Goal: Information Seeking & Learning: Learn about a topic

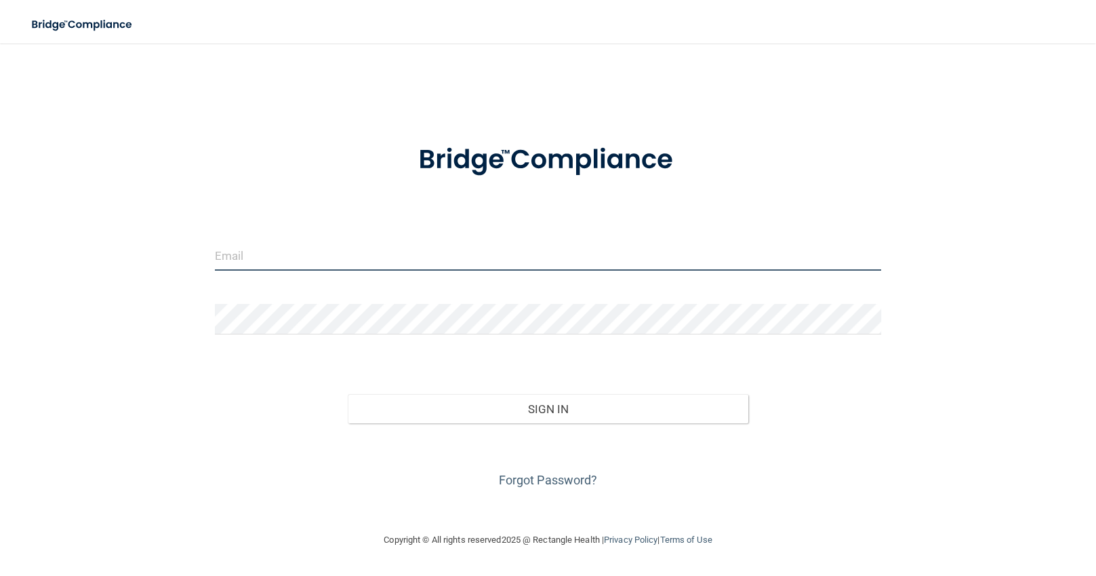
type input "[EMAIL_ADDRESS][DOMAIN_NAME]"
click at [386, 245] on input "[EMAIL_ADDRESS][DOMAIN_NAME]" at bounding box center [548, 255] width 667 height 31
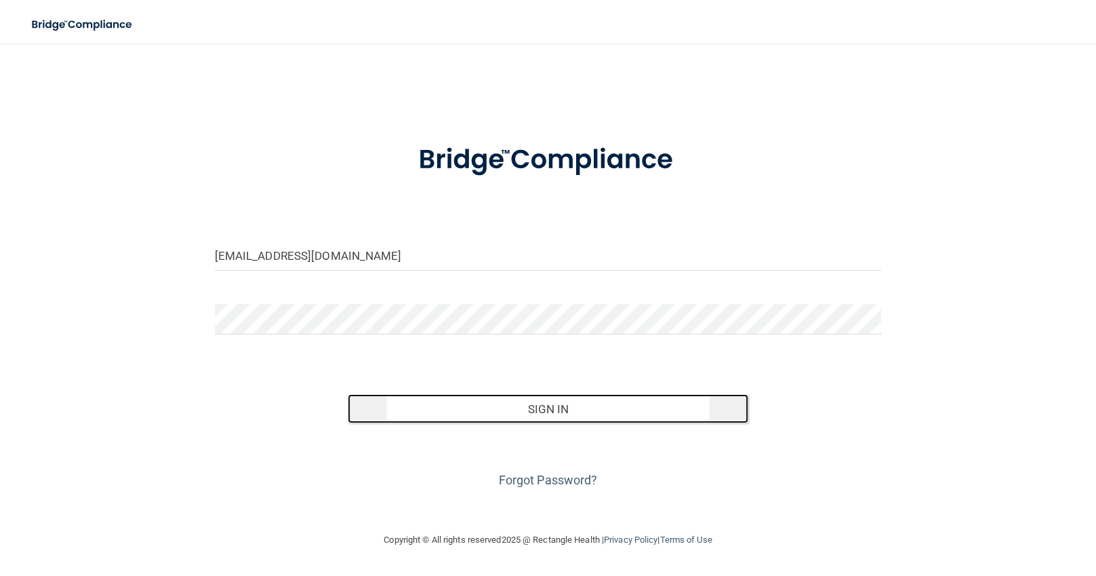
click at [569, 404] on button "Sign In" at bounding box center [548, 409] width 400 height 30
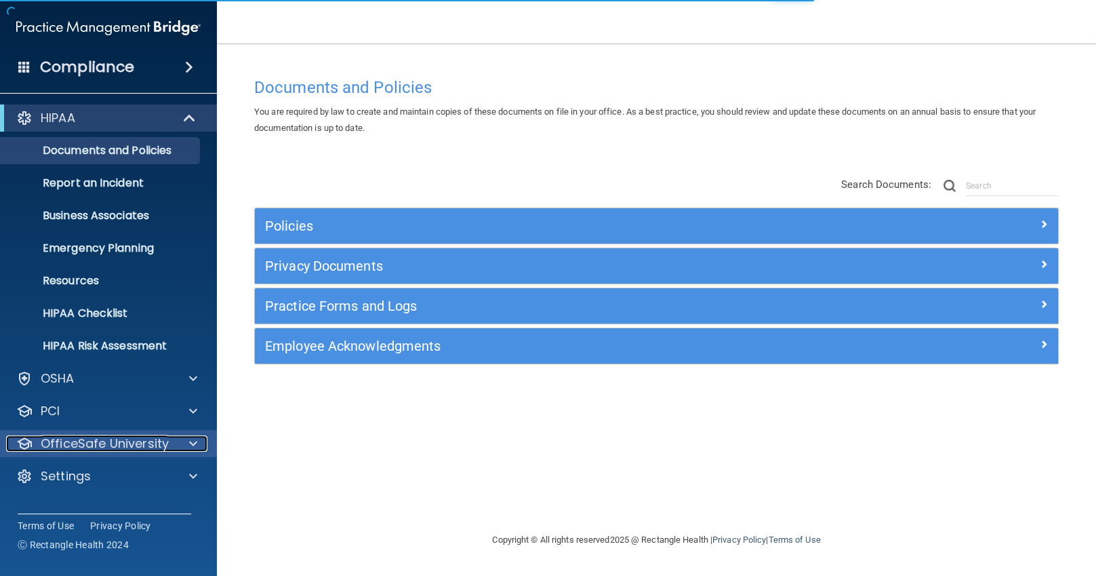
click at [117, 445] on p "OfficeSafe University" at bounding box center [105, 443] width 128 height 16
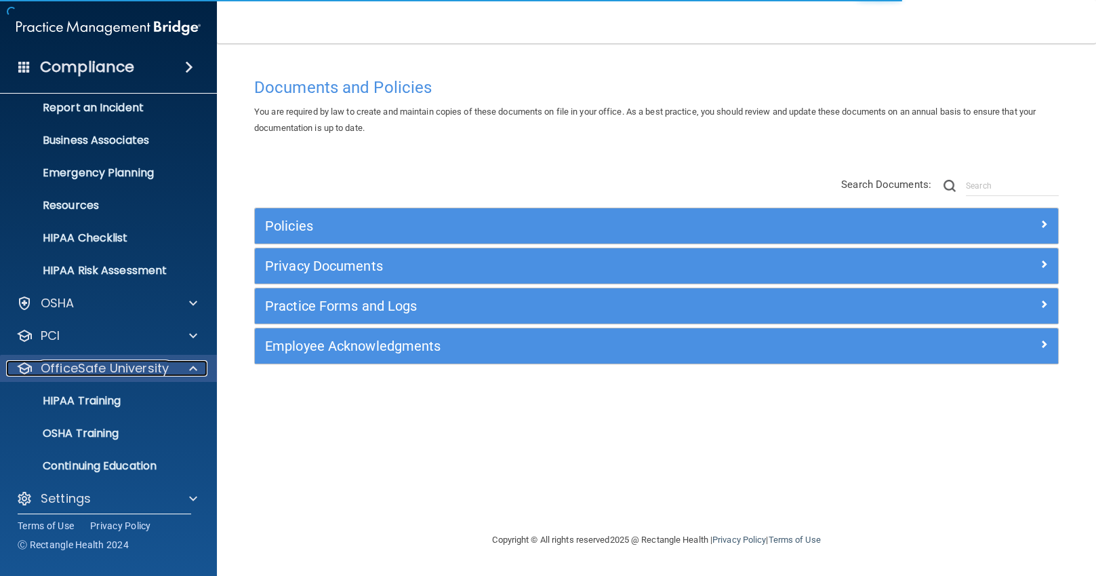
scroll to position [84, 0]
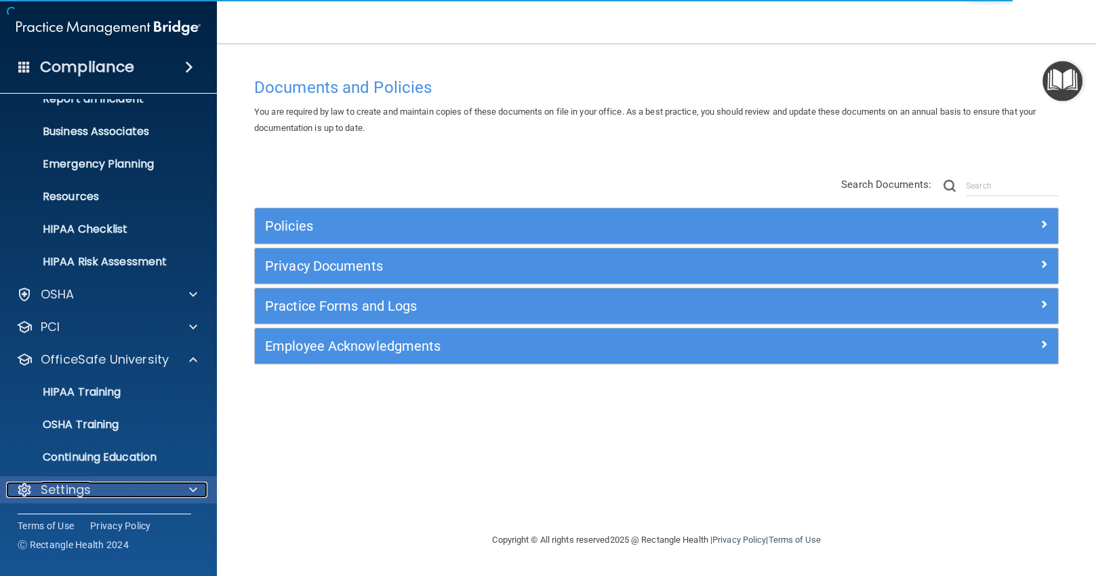
click at [113, 489] on div "Settings" at bounding box center [90, 489] width 168 height 16
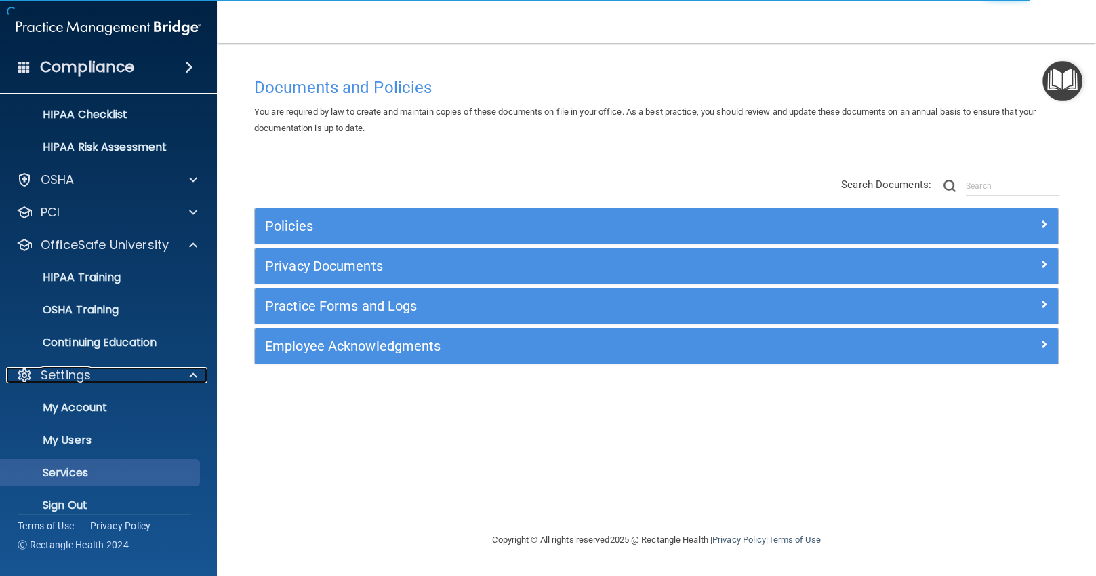
scroll to position [214, 0]
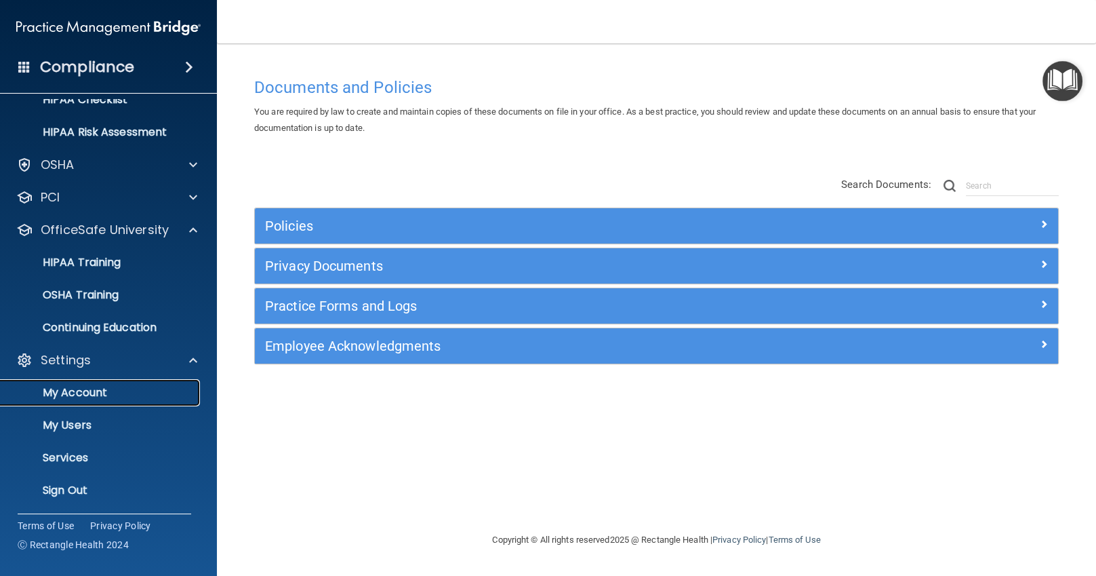
click at [104, 395] on p "My Account" at bounding box center [101, 393] width 185 height 14
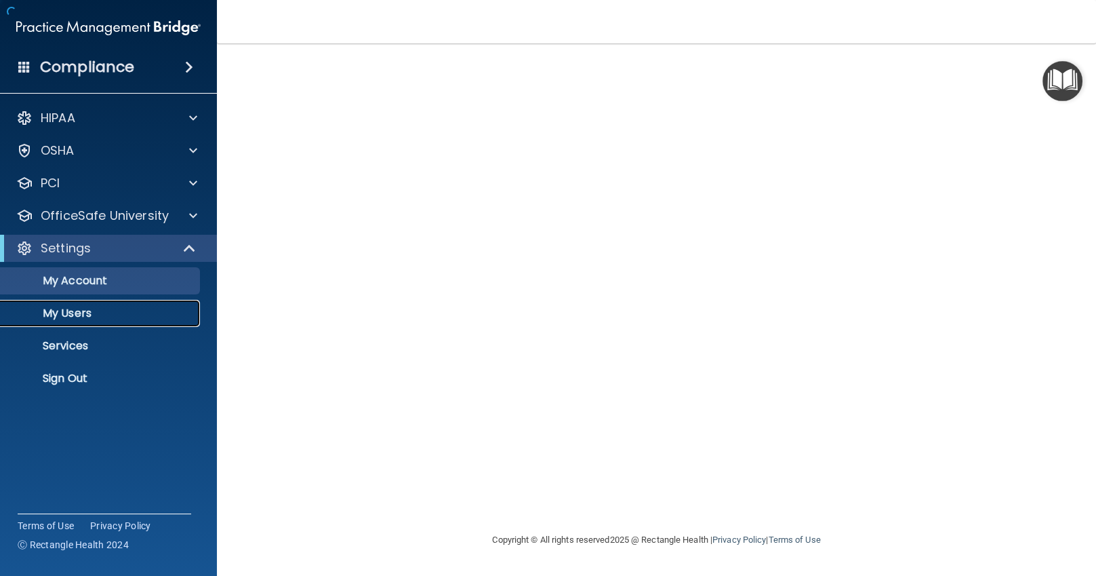
click at [89, 312] on p "My Users" at bounding box center [101, 313] width 185 height 14
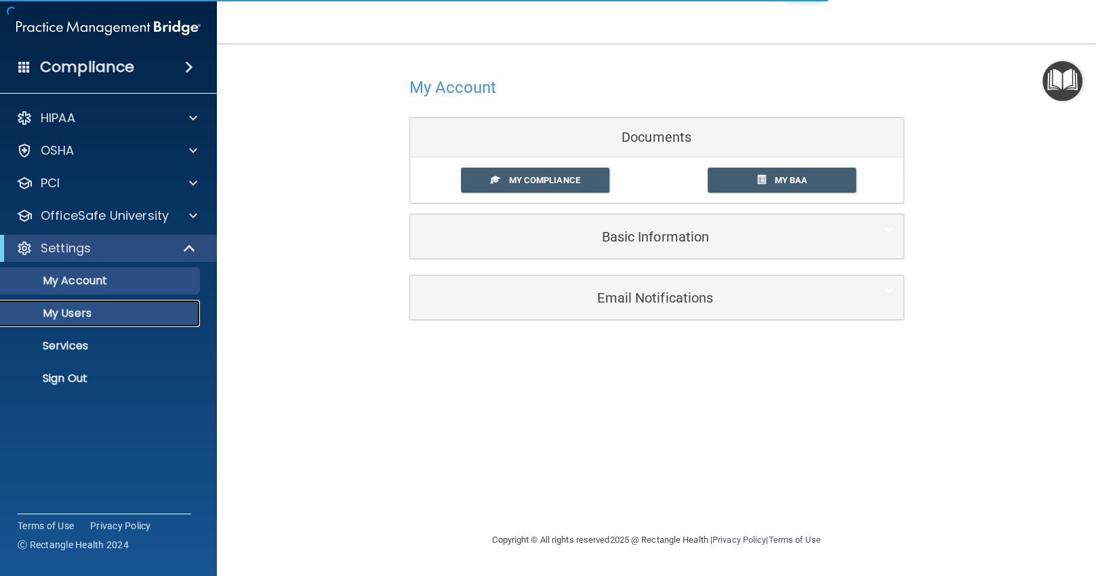
select select "20"
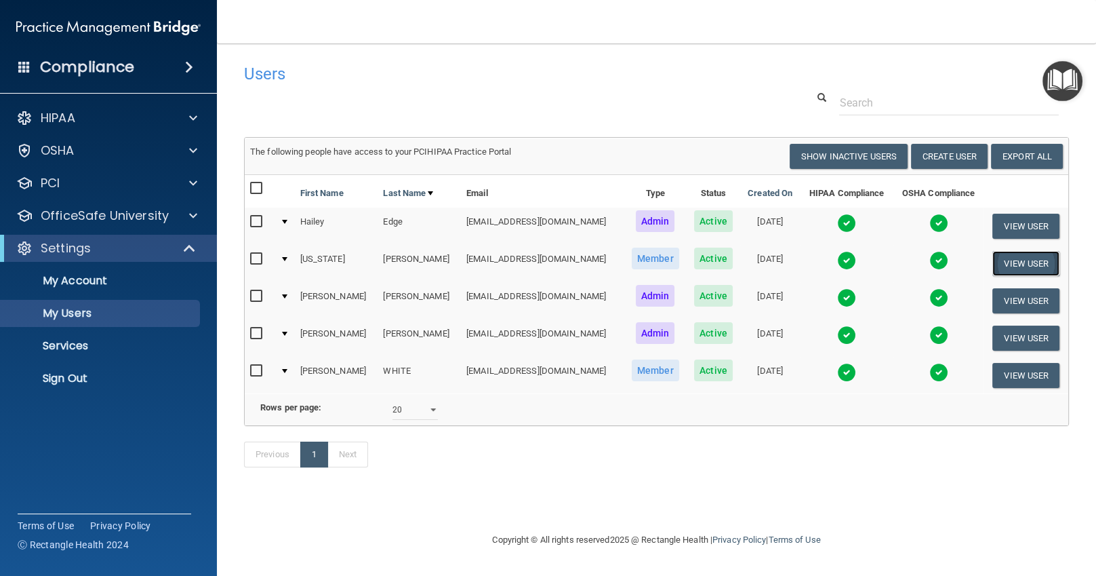
click at [1019, 259] on button "View User" at bounding box center [1026, 263] width 67 height 25
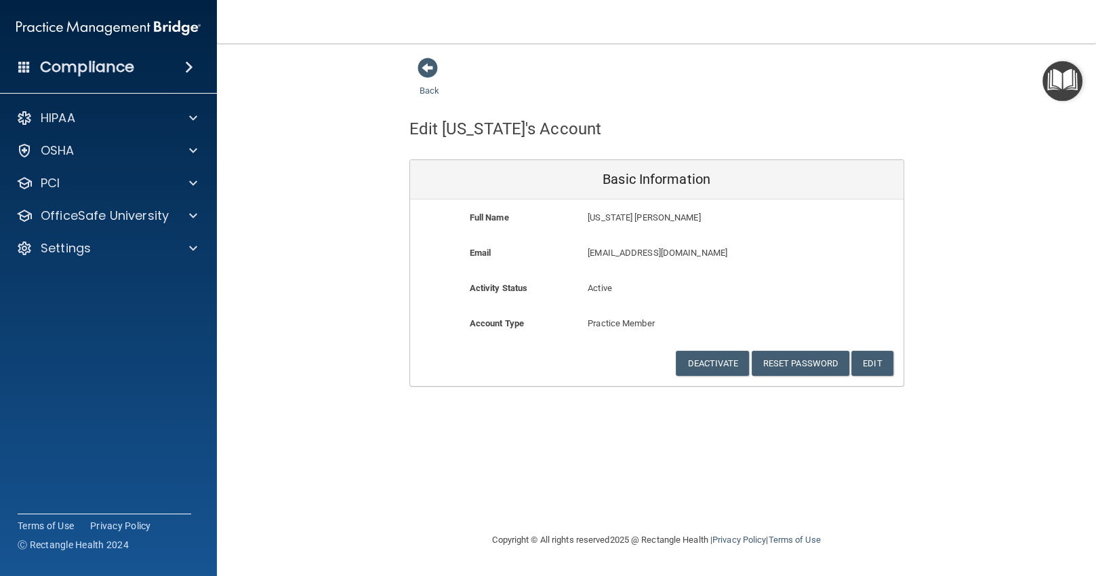
click at [986, 487] on div "Back Edit [US_STATE]'s Account Basic Information Full Name [US_STATE] [PERSON_N…" at bounding box center [656, 287] width 825 height 461
click at [429, 68] on span at bounding box center [428, 68] width 20 height 20
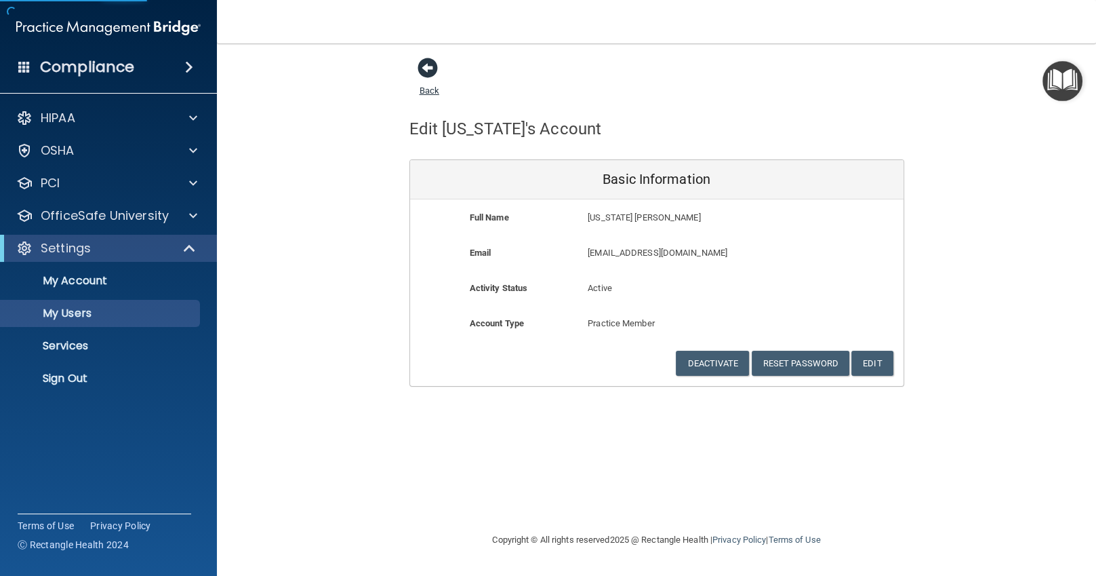
select select "20"
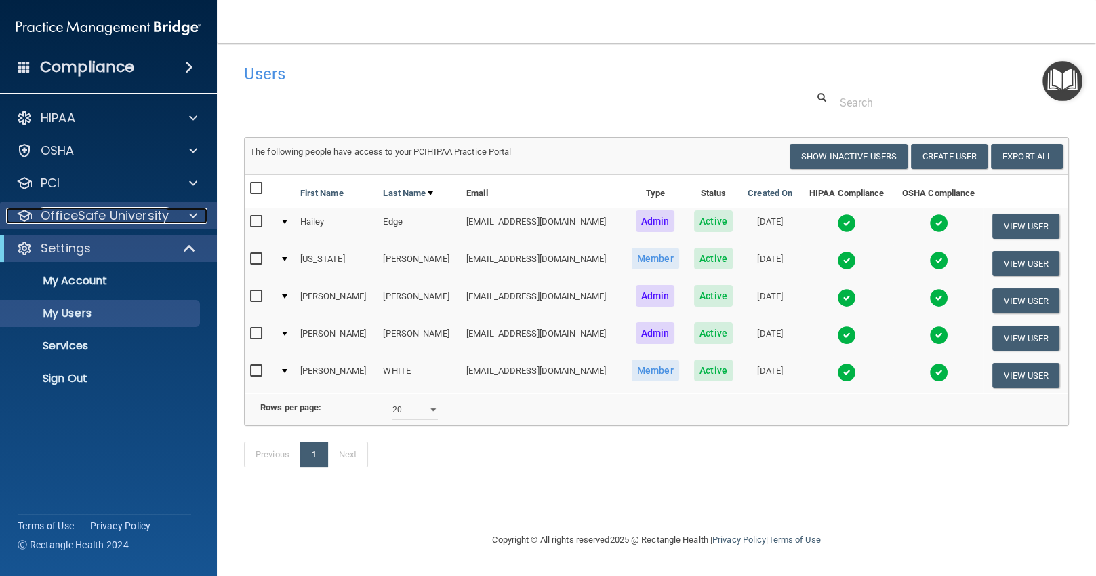
click at [127, 221] on p "OfficeSafe University" at bounding box center [105, 215] width 128 height 16
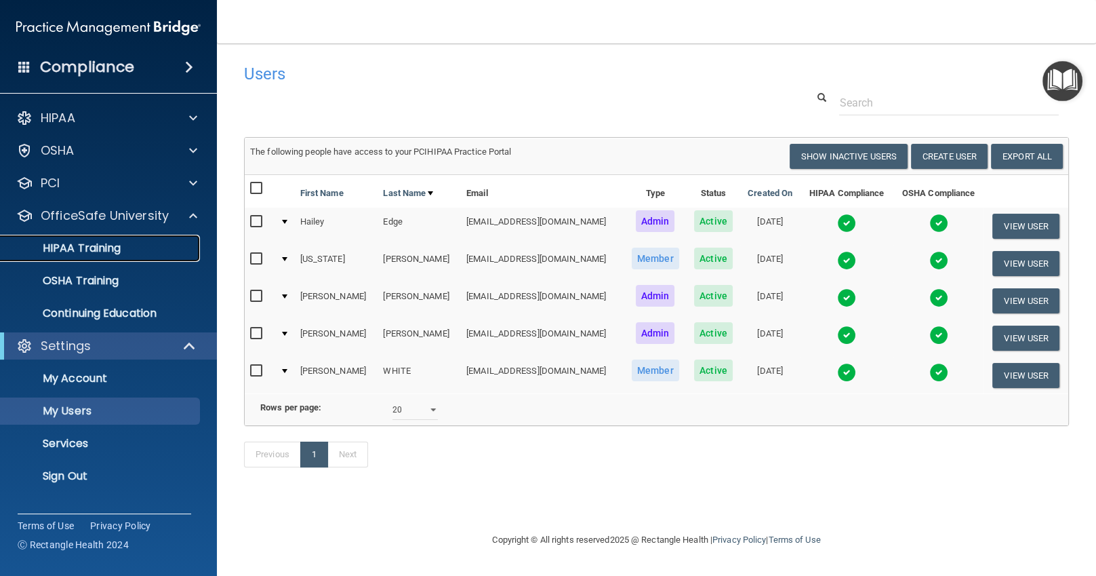
click at [118, 247] on p "HIPAA Training" at bounding box center [65, 248] width 112 height 14
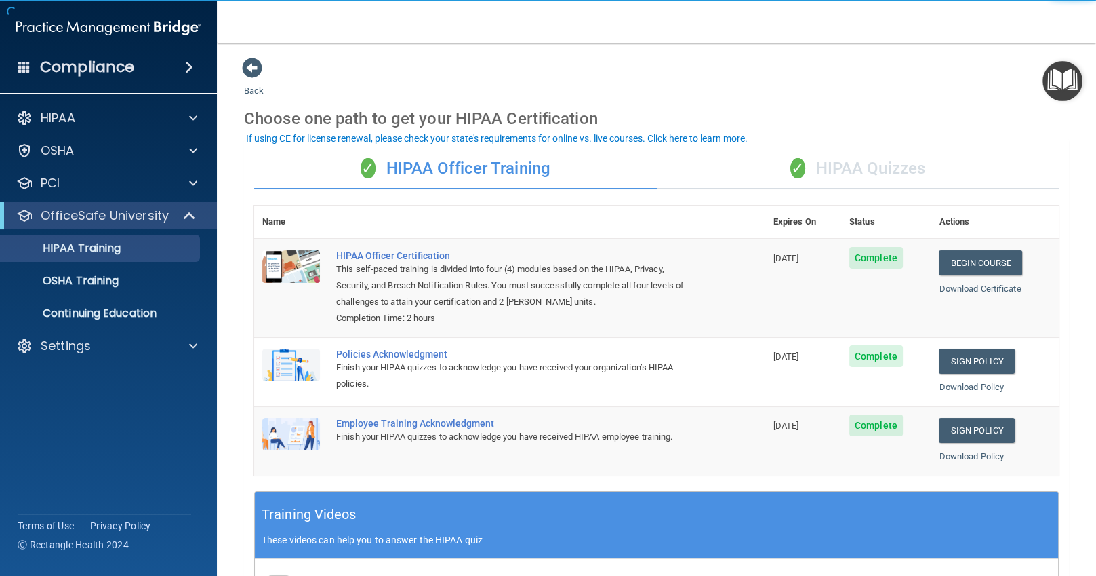
click at [839, 176] on div "✓ HIPAA Quizzes" at bounding box center [858, 168] width 403 height 41
